Goal: Information Seeking & Learning: Find specific fact

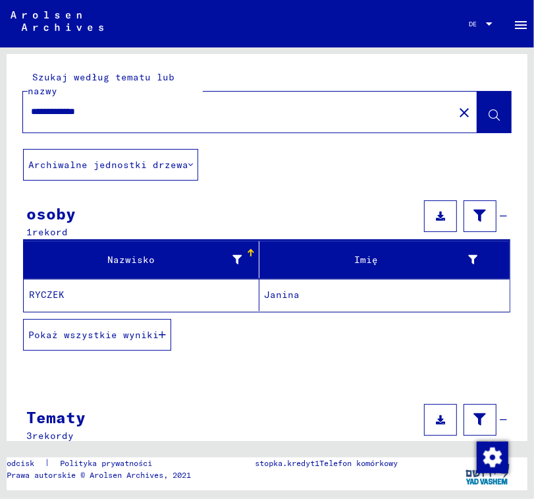
click at [172, 298] on mat-cell "RYCZEK" at bounding box center [142, 295] width 236 height 32
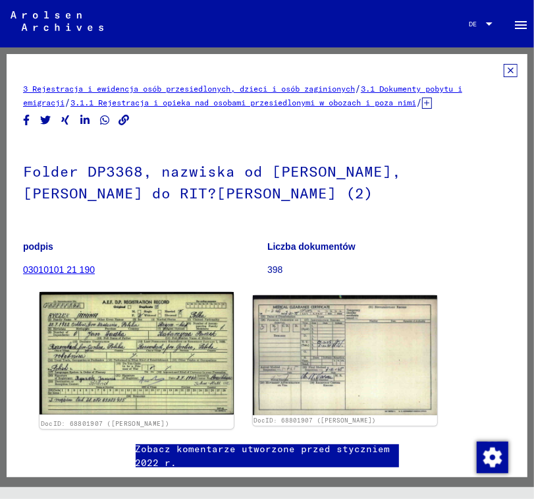
click at [168, 341] on img at bounding box center [137, 353] width 194 height 123
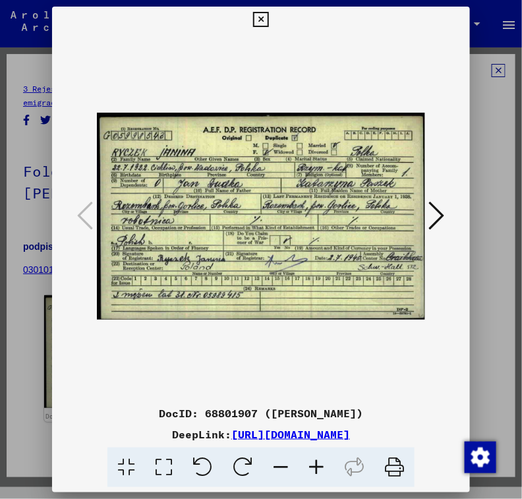
click at [318, 476] on icon at bounding box center [316, 467] width 36 height 40
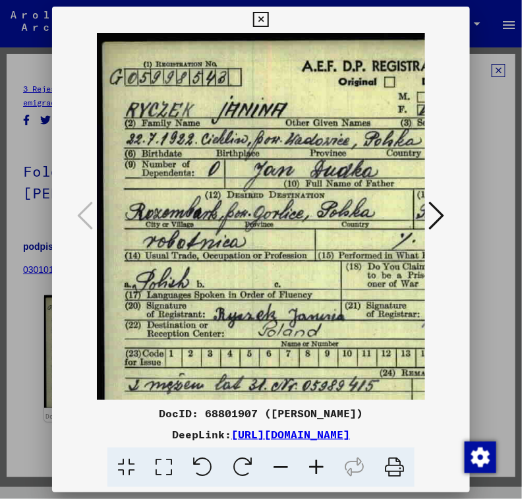
click at [318, 476] on icon at bounding box center [316, 467] width 36 height 40
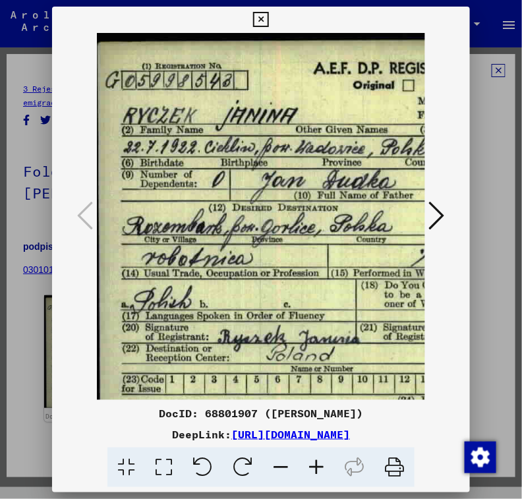
scroll to position [1, 12]
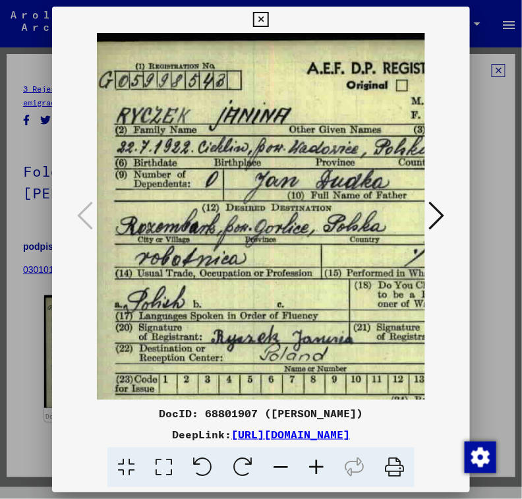
drag, startPoint x: 282, startPoint y: 307, endPoint x: 272, endPoint y: 306, distance: 9.9
click at [272, 306] on img at bounding box center [427, 248] width 685 height 433
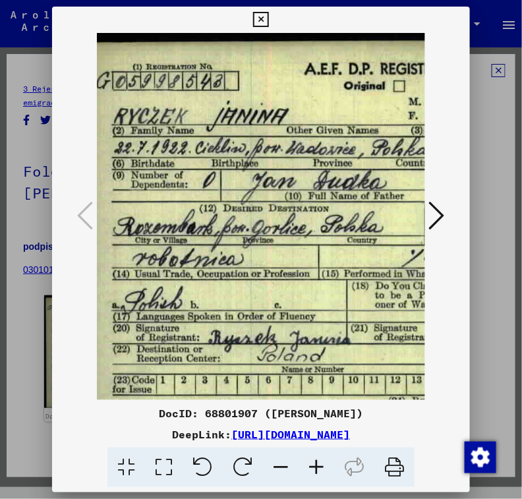
scroll to position [0, 15]
click at [360, 264] on img at bounding box center [424, 249] width 685 height 433
click at [275, 207] on img at bounding box center [425, 249] width 685 height 433
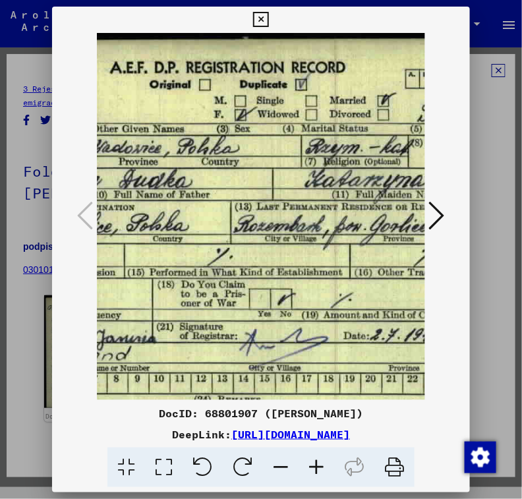
scroll to position [1, 211]
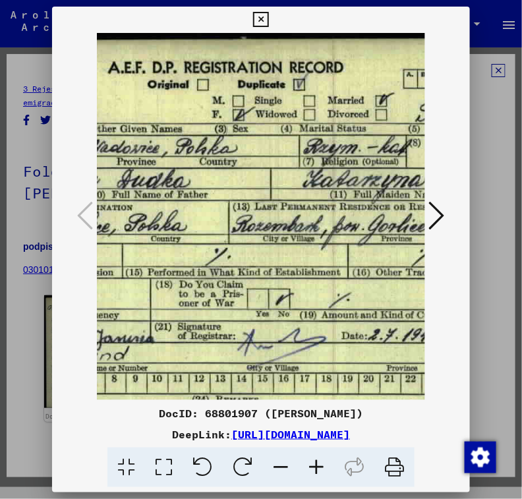
drag, startPoint x: 341, startPoint y: 160, endPoint x: 150, endPoint y: 161, distance: 191.0
click at [150, 161] on img at bounding box center [228, 248] width 685 height 433
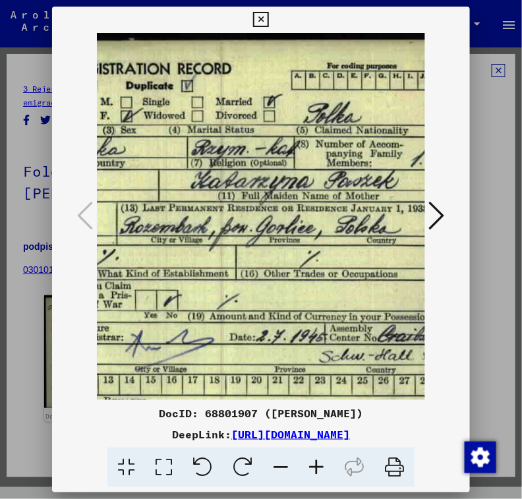
scroll to position [0, 347]
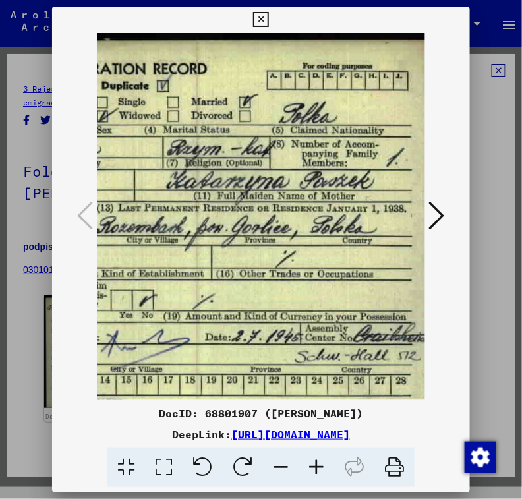
drag, startPoint x: 285, startPoint y: 169, endPoint x: 143, endPoint y: 181, distance: 142.8
click at [143, 181] on img at bounding box center [92, 249] width 685 height 433
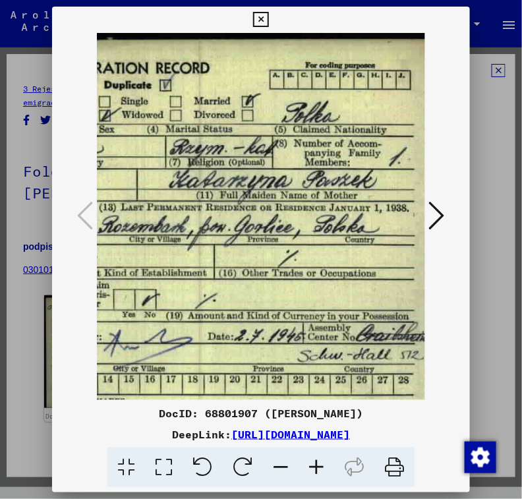
click at [157, 179] on img at bounding box center [94, 248] width 685 height 433
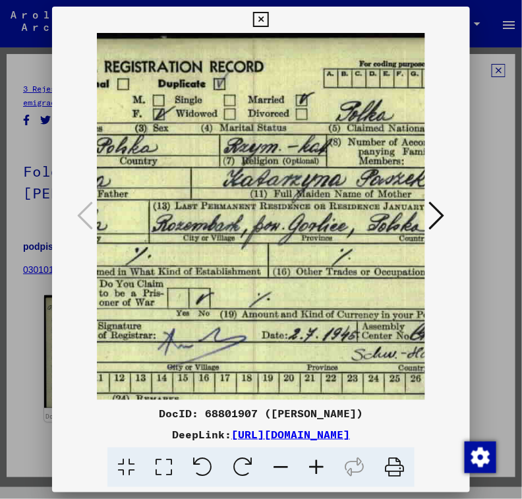
drag, startPoint x: 265, startPoint y: 225, endPoint x: 341, endPoint y: 229, distance: 75.8
click at [341, 229] on img at bounding box center [148, 247] width 685 height 433
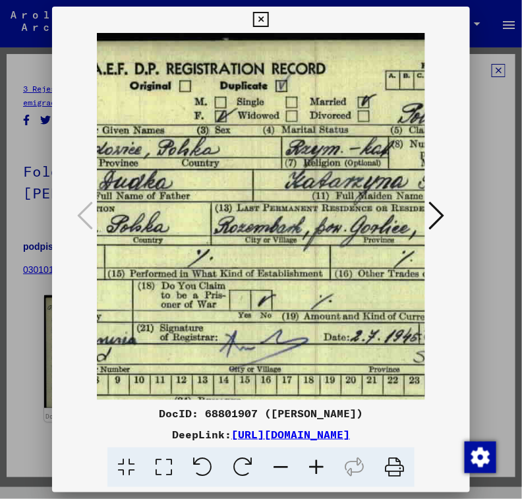
scroll to position [1, 150]
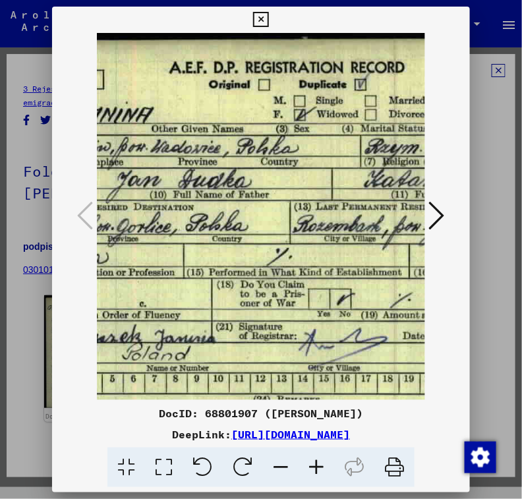
drag, startPoint x: 192, startPoint y: 211, endPoint x: 297, endPoint y: 209, distance: 105.4
click at [297, 209] on img at bounding box center [289, 248] width 685 height 433
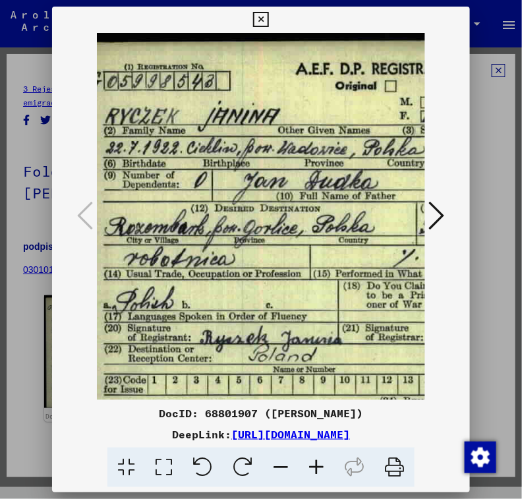
scroll to position [0, 22]
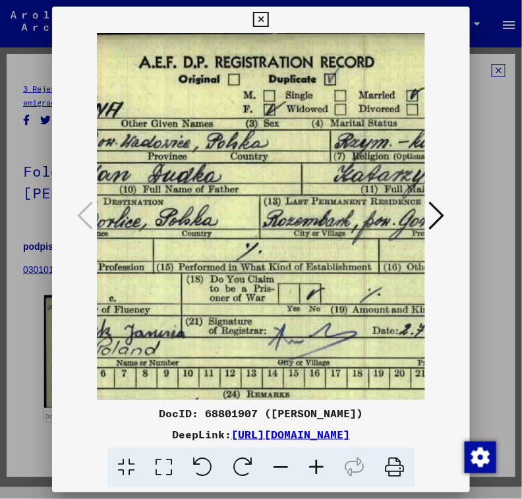
drag, startPoint x: 258, startPoint y: 241, endPoint x: 226, endPoint y: 260, distance: 37.5
click at [226, 260] on img at bounding box center [259, 242] width 685 height 433
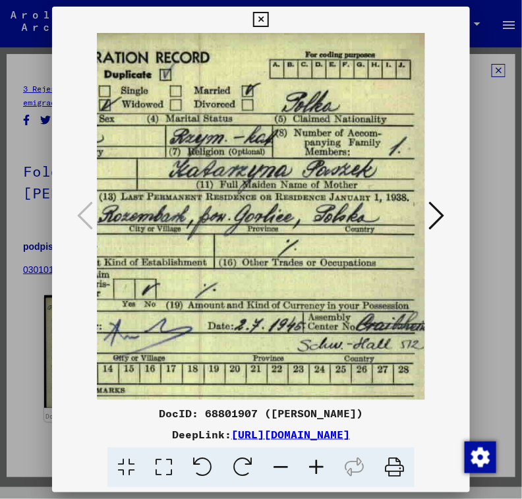
scroll to position [11, 343]
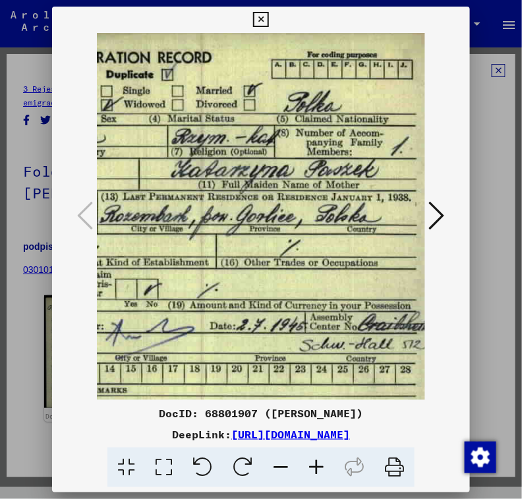
drag, startPoint x: 346, startPoint y: 233, endPoint x: 182, endPoint y: 228, distance: 163.4
click at [182, 228] on img at bounding box center [96, 238] width 685 height 433
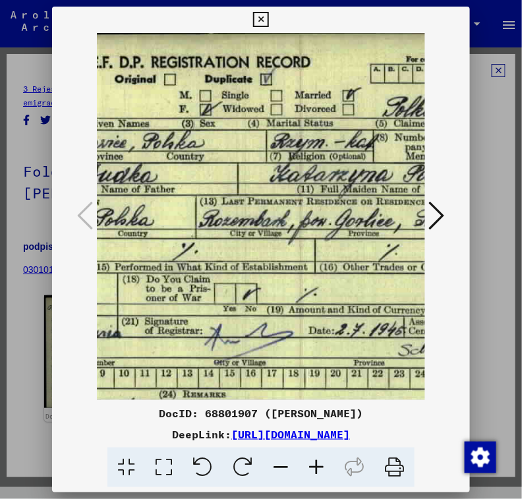
drag, startPoint x: 254, startPoint y: 231, endPoint x: 351, endPoint y: 235, distance: 96.9
click at [351, 235] on img at bounding box center [195, 242] width 685 height 433
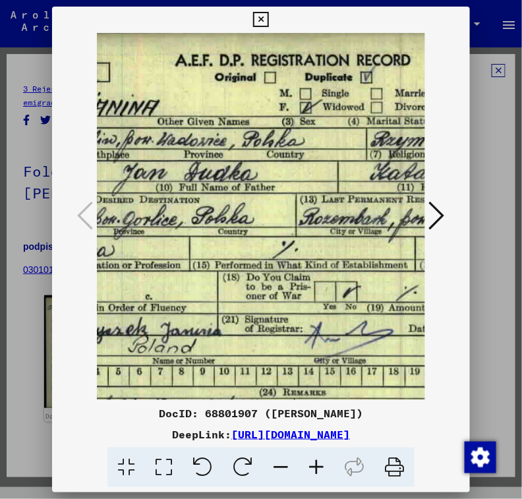
drag, startPoint x: 215, startPoint y: 247, endPoint x: 314, endPoint y: 246, distance: 99.5
click at [314, 246] on img at bounding box center [295, 240] width 685 height 433
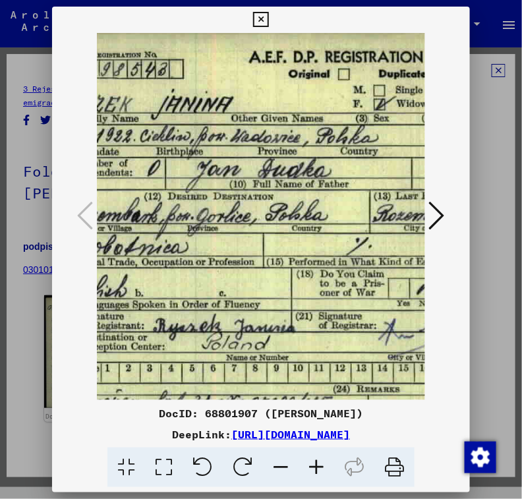
scroll to position [11, 34]
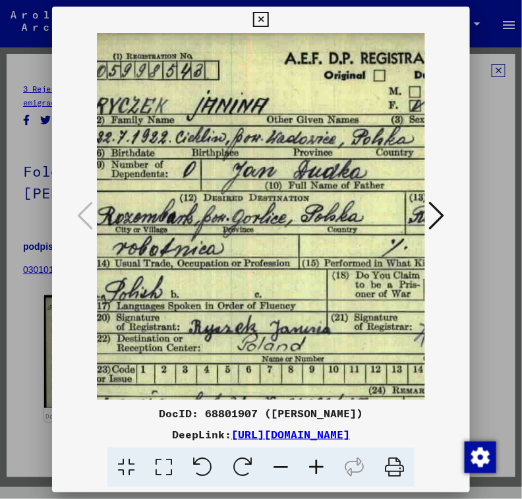
drag, startPoint x: 231, startPoint y: 249, endPoint x: 339, endPoint y: 247, distance: 108.7
click at [339, 247] on img at bounding box center [405, 238] width 685 height 433
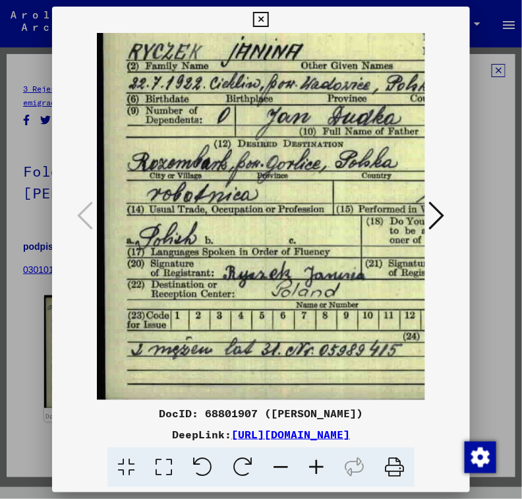
scroll to position [66, 0]
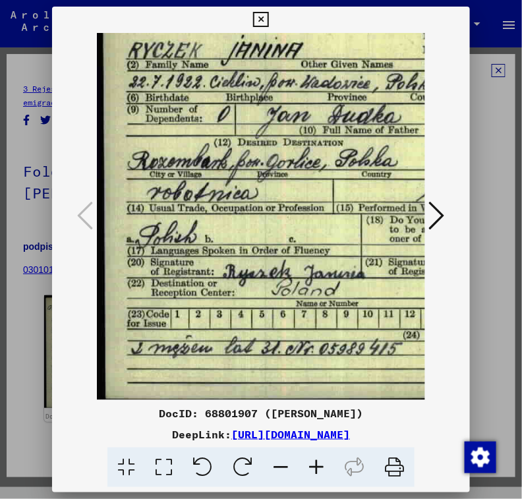
drag, startPoint x: 254, startPoint y: 277, endPoint x: 337, endPoint y: 206, distance: 109.3
click at [337, 206] on img at bounding box center [439, 183] width 685 height 433
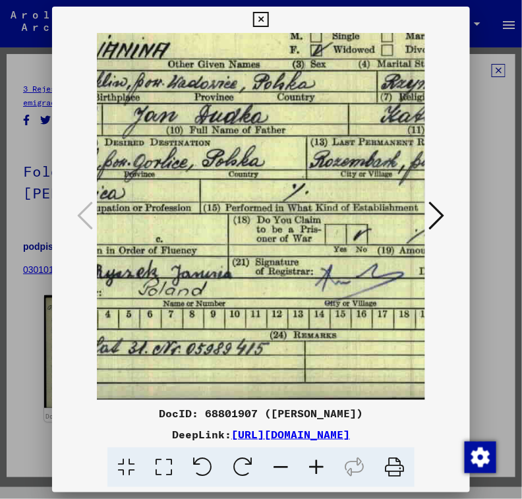
drag, startPoint x: 324, startPoint y: 294, endPoint x: 194, endPoint y: 229, distance: 145.2
click at [194, 229] on img at bounding box center [305, 183] width 685 height 433
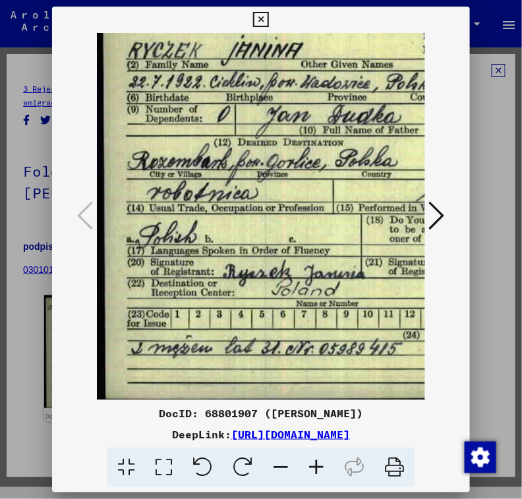
drag, startPoint x: 267, startPoint y: 290, endPoint x: 407, endPoint y: 244, distance: 146.9
click at [407, 244] on img at bounding box center [439, 183] width 685 height 433
drag, startPoint x: 257, startPoint y: 150, endPoint x: 263, endPoint y: 123, distance: 27.2
click at [263, 123] on img at bounding box center [439, 183] width 685 height 433
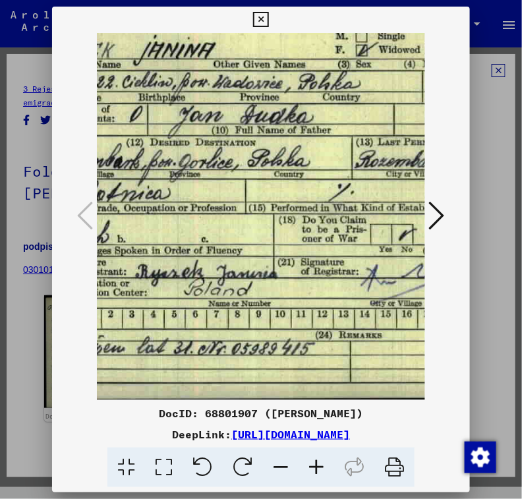
drag, startPoint x: 323, startPoint y: 263, endPoint x: 226, endPoint y: 215, distance: 108.4
click at [226, 215] on img at bounding box center [351, 183] width 685 height 433
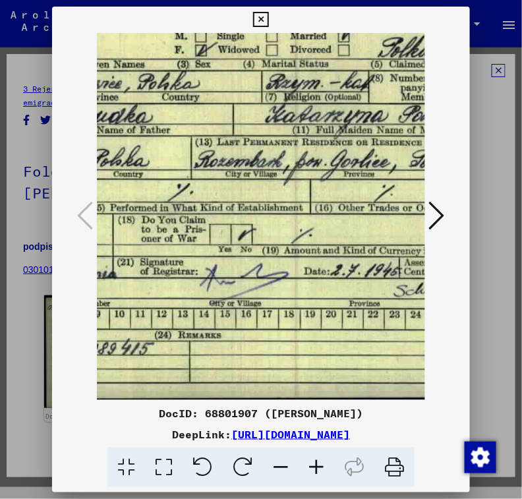
drag, startPoint x: 341, startPoint y: 267, endPoint x: 191, endPoint y: 235, distance: 153.8
click at [191, 235] on img at bounding box center [190, 183] width 685 height 433
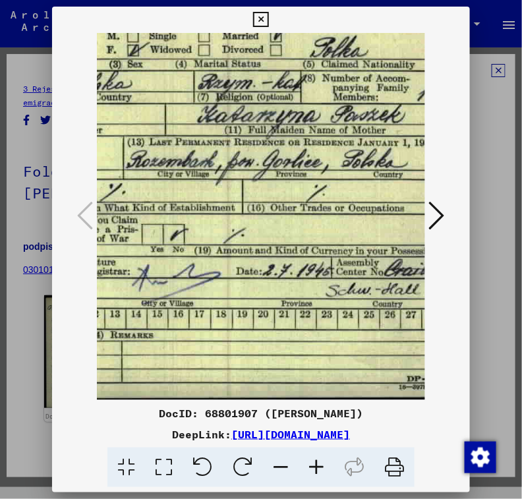
scroll to position [66, 347]
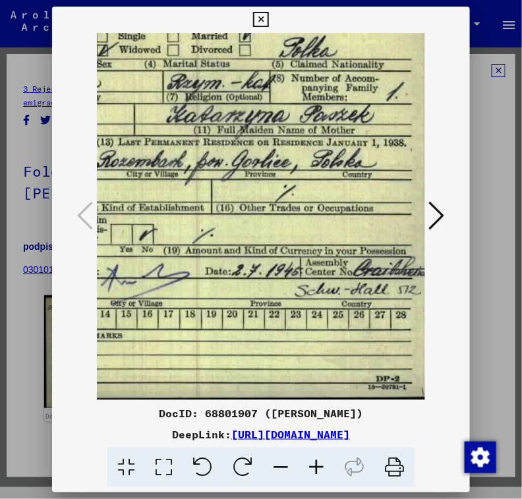
drag, startPoint x: 314, startPoint y: 264, endPoint x: 212, endPoint y: 231, distance: 107.5
click at [212, 231] on img at bounding box center [92, 183] width 685 height 433
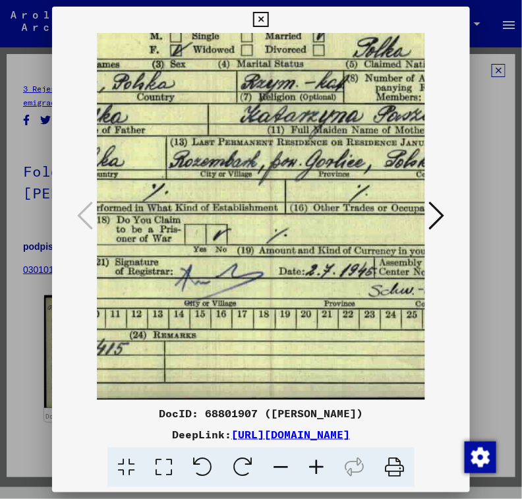
scroll to position [66, 229]
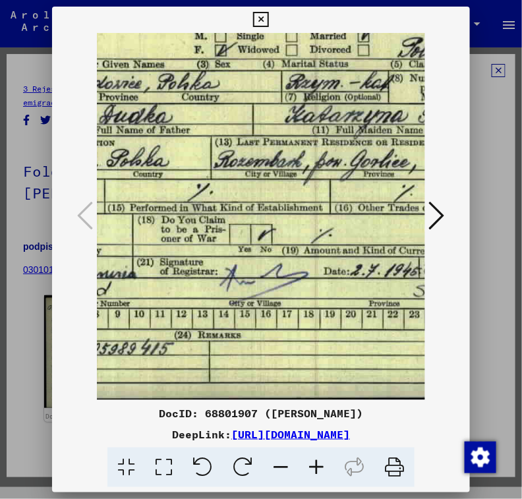
drag, startPoint x: 212, startPoint y: 231, endPoint x: 330, endPoint y: 221, distance: 118.3
click at [330, 221] on img at bounding box center [210, 183] width 685 height 433
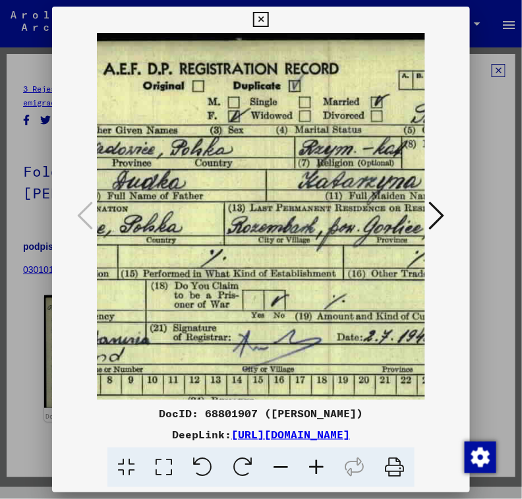
scroll to position [0, 209]
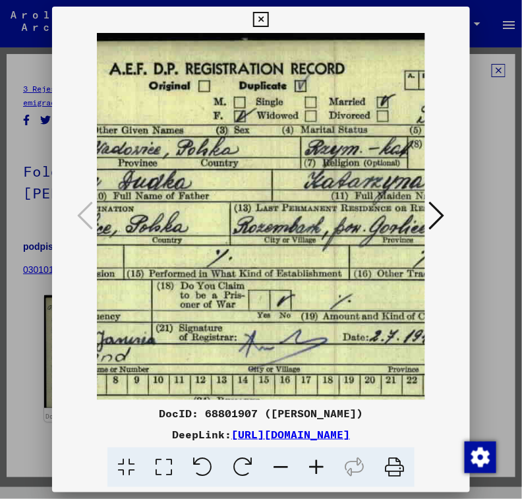
drag, startPoint x: 294, startPoint y: 94, endPoint x: 305, endPoint y: 184, distance: 90.9
click at [305, 184] on img at bounding box center [229, 249] width 685 height 433
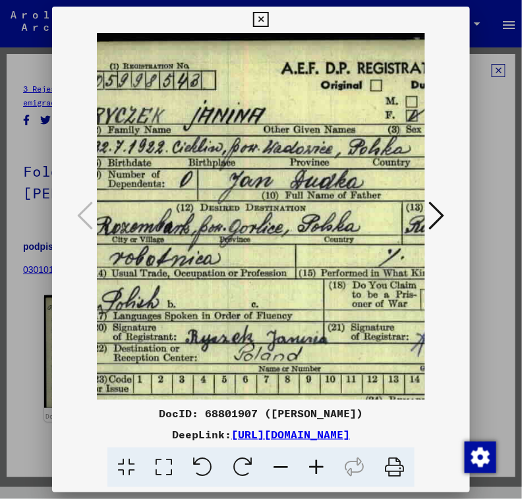
scroll to position [1, 37]
drag, startPoint x: 242, startPoint y: 130, endPoint x: 414, endPoint y: 132, distance: 171.9
click at [414, 132] on img at bounding box center [402, 248] width 685 height 433
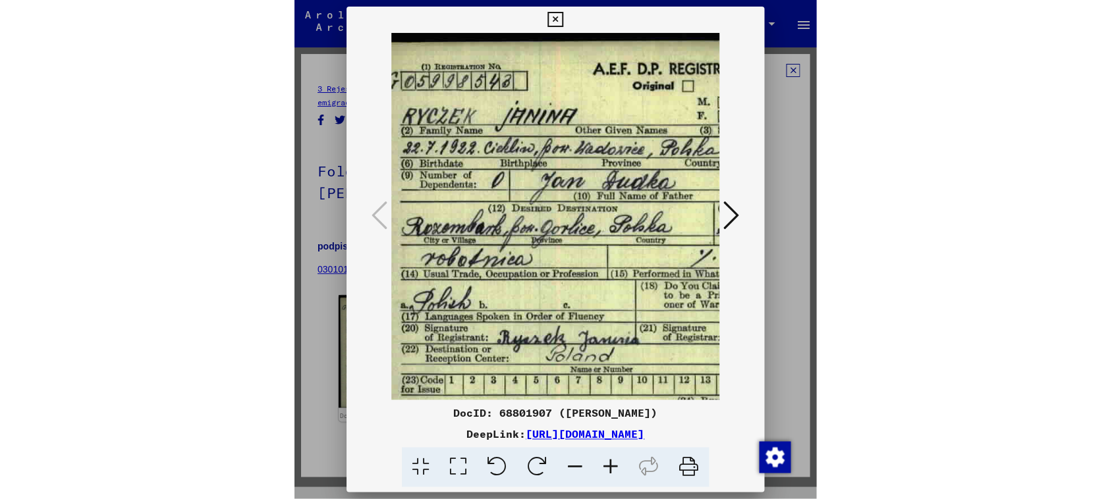
scroll to position [0, 7]
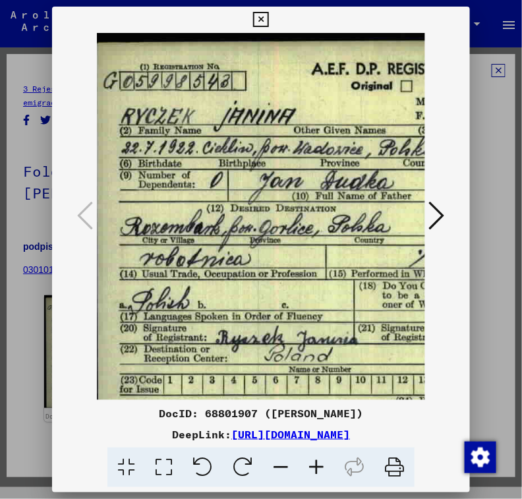
drag, startPoint x: 300, startPoint y: 149, endPoint x: 327, endPoint y: 152, distance: 27.8
click at [327, 152] on img at bounding box center [432, 249] width 685 height 433
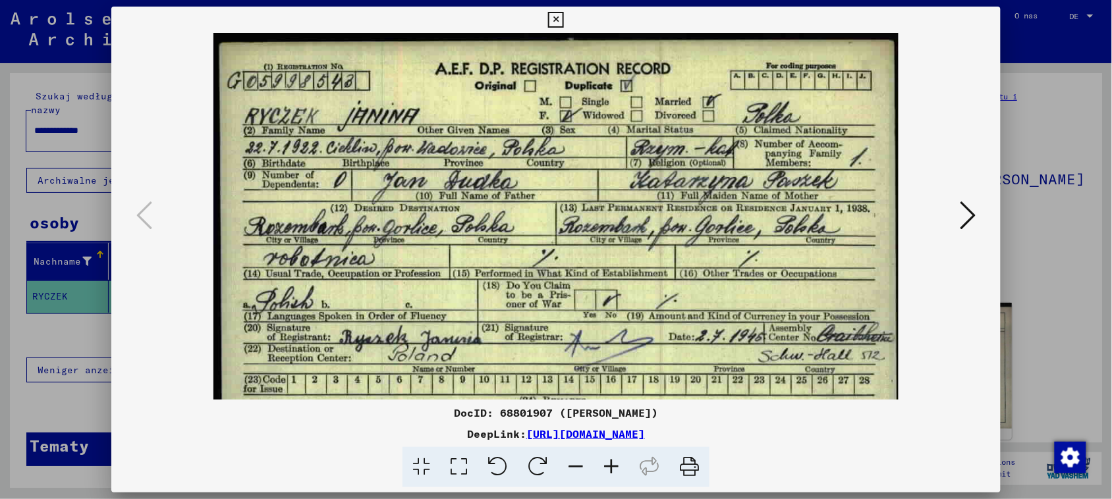
scroll to position [0, 0]
click at [534, 215] on icon at bounding box center [968, 216] width 16 height 32
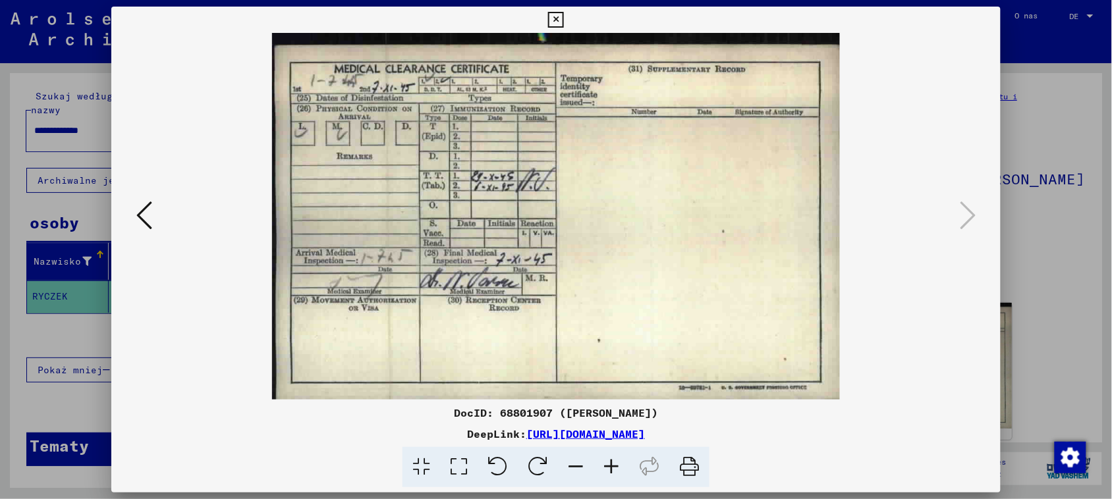
click at [136, 212] on icon at bounding box center [144, 216] width 16 height 32
